Goal: Task Accomplishment & Management: Use online tool/utility

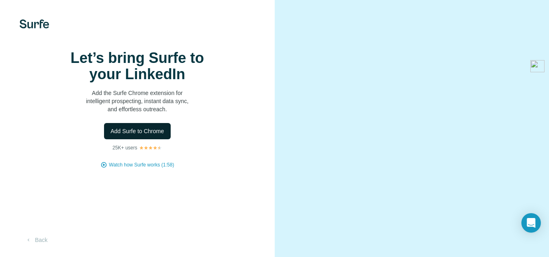
click at [163, 139] on button "Add Surfe to Chrome" at bounding box center [137, 131] width 67 height 16
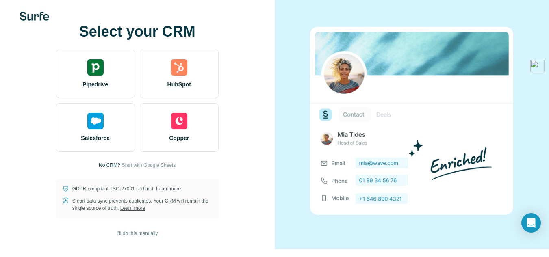
scroll to position [10, 0]
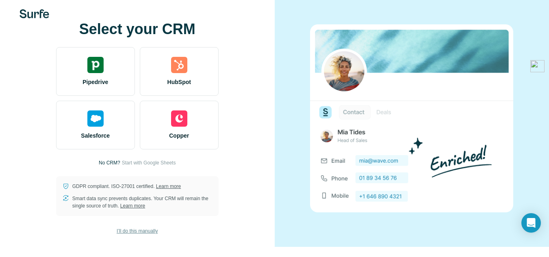
click at [143, 229] on span "I’ll do this manually" at bounding box center [137, 231] width 41 height 7
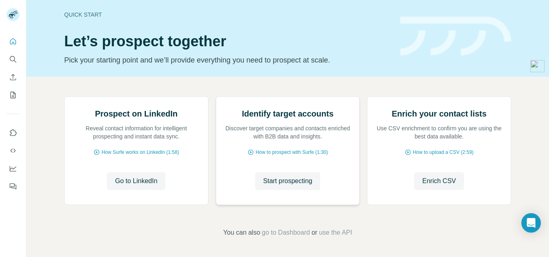
scroll to position [41, 0]
click at [132, 186] on span "Go to LinkedIn" at bounding box center [136, 181] width 42 height 10
